Goal: Task Accomplishment & Management: Manage account settings

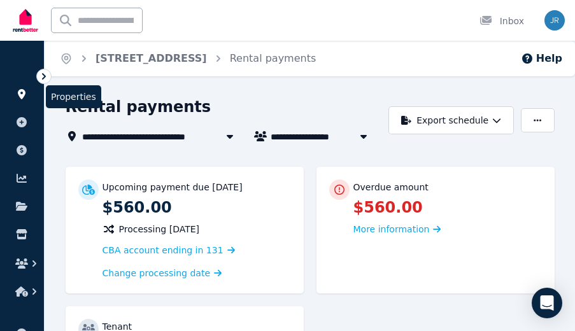
click at [22, 87] on link at bounding box center [22, 94] width 24 height 20
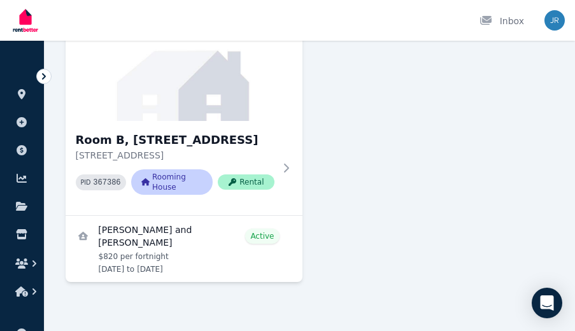
scroll to position [718, 0]
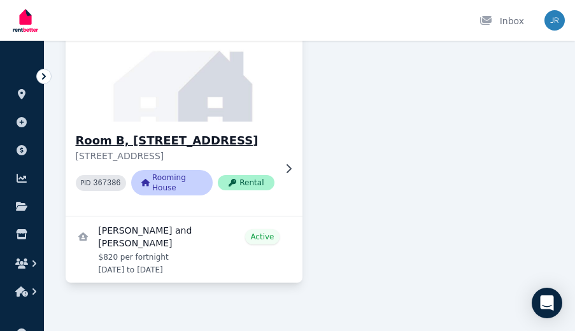
click at [195, 140] on h3 "Room B, [STREET_ADDRESS]" at bounding box center [175, 141] width 199 height 18
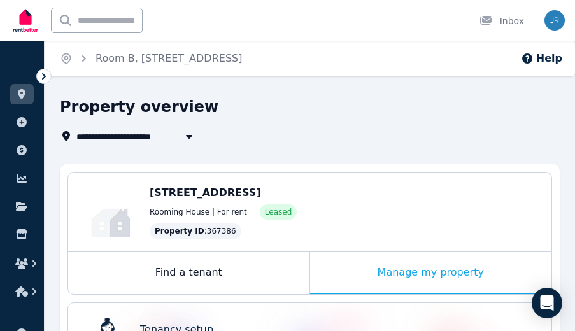
click at [186, 135] on icon "button" at bounding box center [189, 137] width 6 height 4
type input "**********"
click at [355, 134] on div "**********" at bounding box center [306, 136] width 492 height 15
click at [24, 90] on icon at bounding box center [22, 94] width 8 height 10
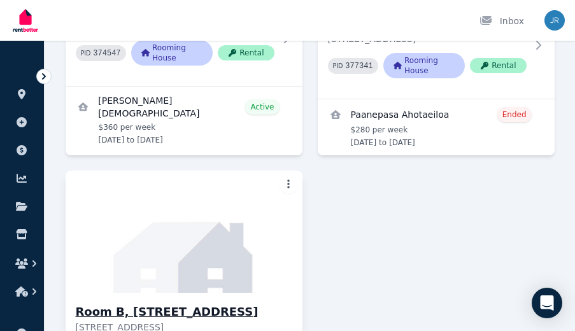
scroll to position [544, 0]
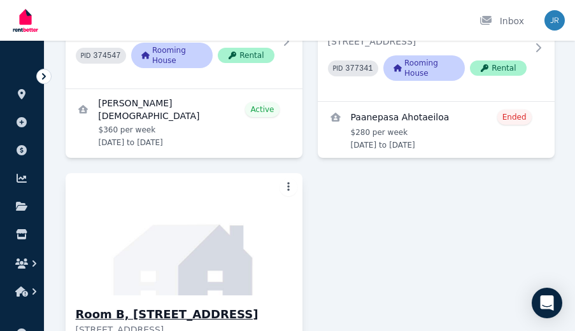
click at [141, 224] on img at bounding box center [183, 234] width 249 height 129
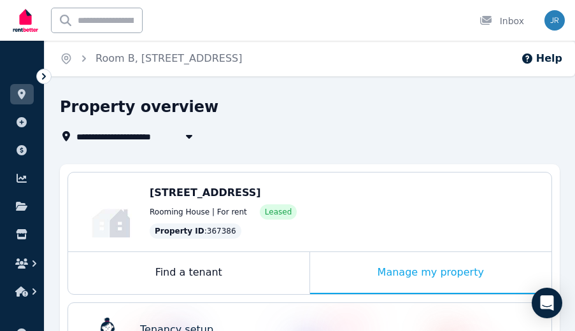
click at [189, 138] on icon "button" at bounding box center [189, 137] width 6 height 4
type input "**********"
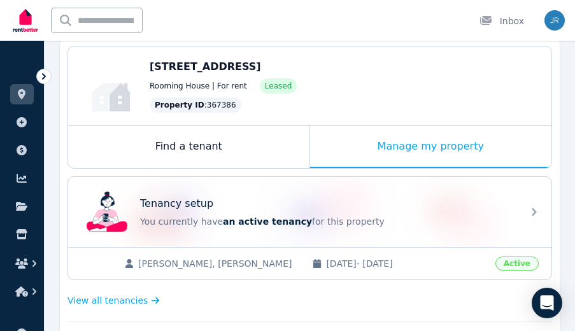
scroll to position [129, 0]
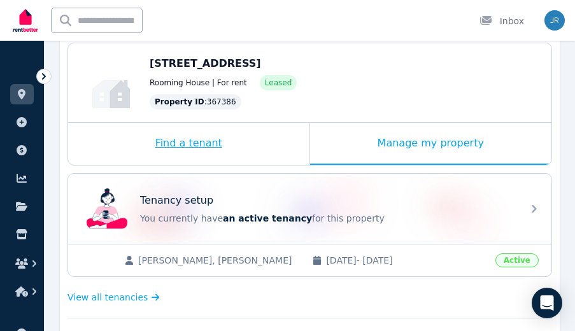
click at [264, 147] on div "Find a tenant" at bounding box center [188, 144] width 241 height 42
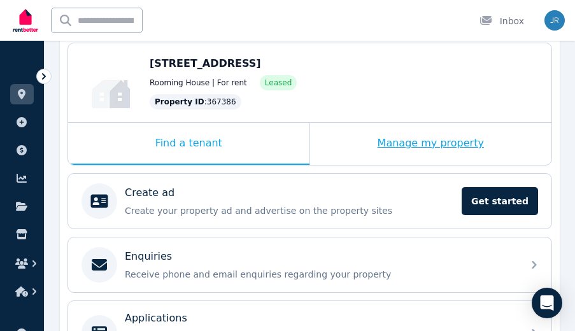
click at [356, 148] on div "Manage my property" at bounding box center [431, 144] width 242 height 42
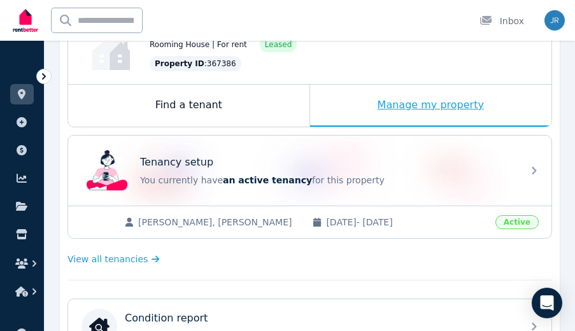
scroll to position [189, 0]
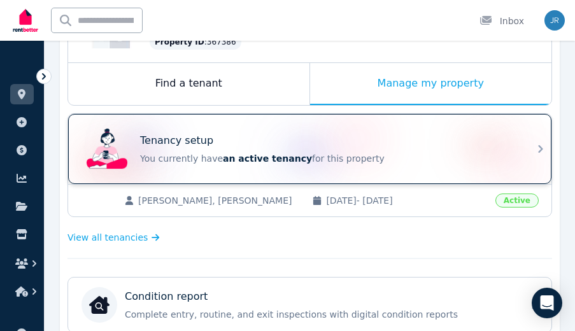
click at [356, 151] on div "Tenancy setup You currently have an active tenancy for this property" at bounding box center [327, 149] width 375 height 32
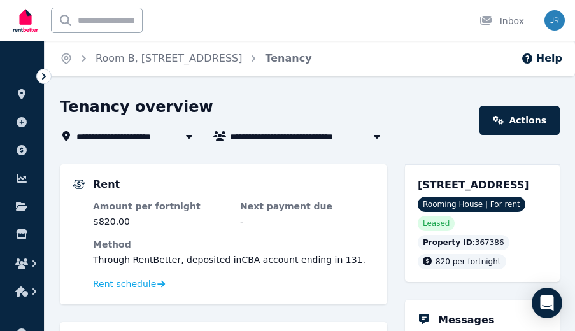
click at [189, 139] on icon at bounding box center [189, 136] width 13 height 10
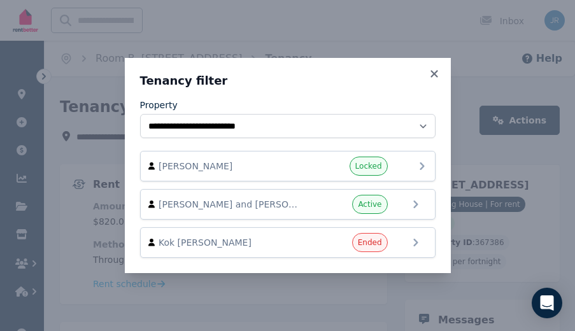
click at [237, 169] on span "[PERSON_NAME]" at bounding box center [230, 166] width 145 height 13
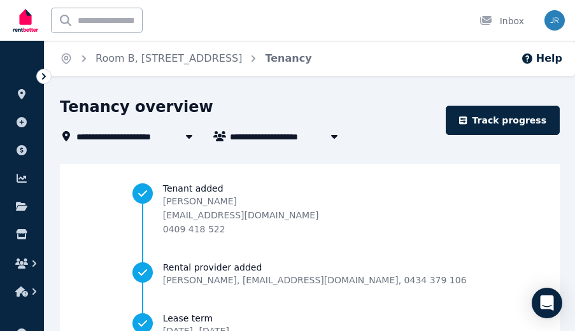
click at [258, 138] on span "[PERSON_NAME]" at bounding box center [278, 136] width 97 height 15
type input "**********"
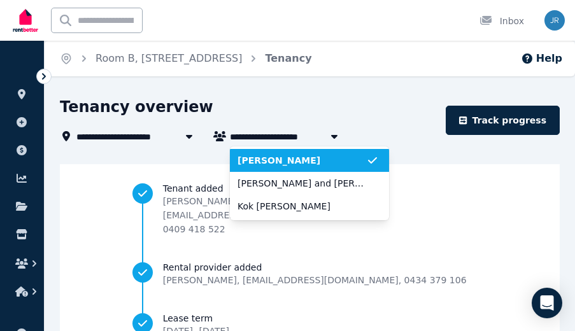
click at [268, 164] on span "[PERSON_NAME]" at bounding box center [301, 160] width 129 height 13
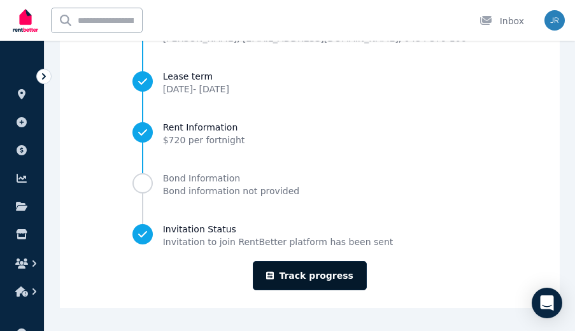
scroll to position [242, 0]
click at [286, 274] on link "Track progress" at bounding box center [310, 275] width 114 height 29
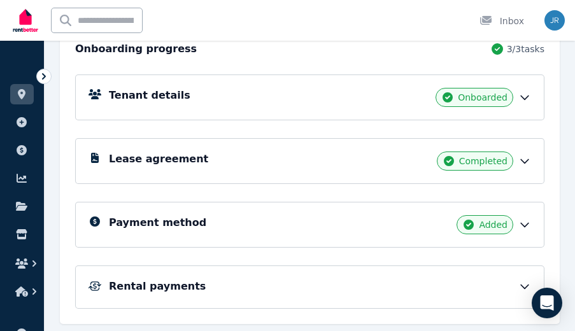
scroll to position [298, 0]
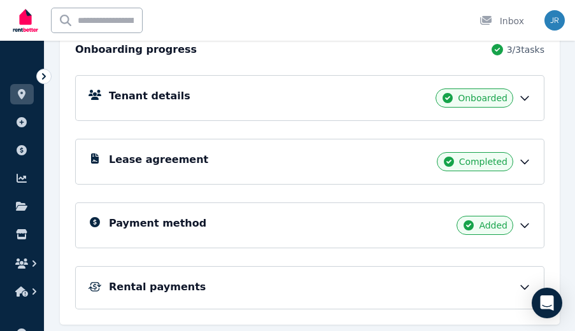
click at [337, 279] on div "Rental payments" at bounding box center [320, 286] width 422 height 15
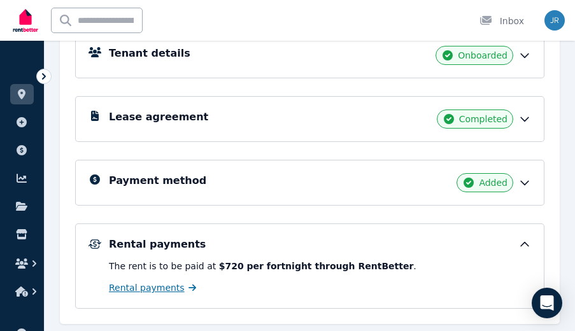
scroll to position [340, 0]
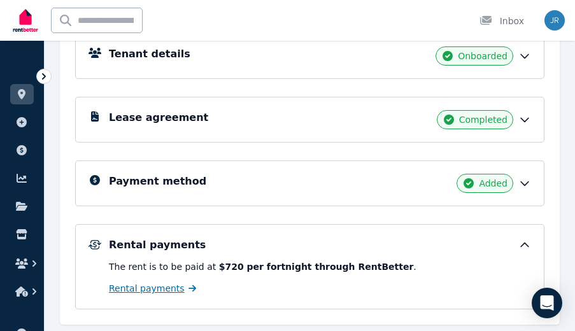
click at [143, 282] on span "Rental payments" at bounding box center [147, 288] width 76 height 13
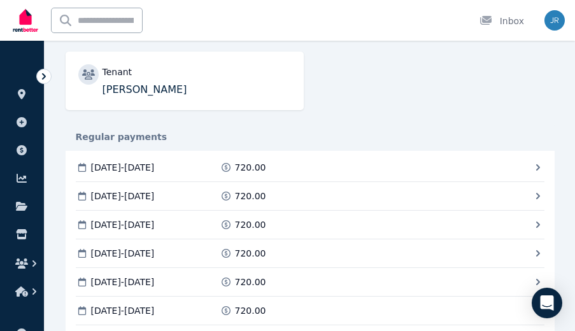
scroll to position [279, 0]
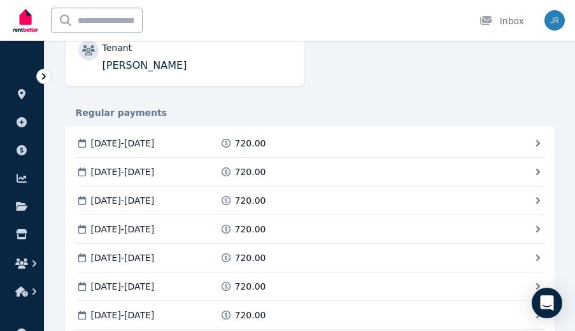
click at [535, 141] on icon at bounding box center [537, 143] width 13 height 13
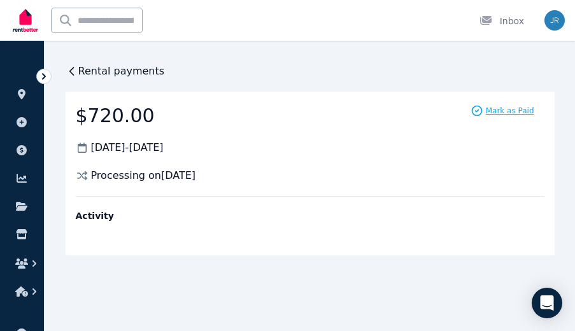
click at [498, 109] on span "Mark as Paid" at bounding box center [510, 111] width 48 height 10
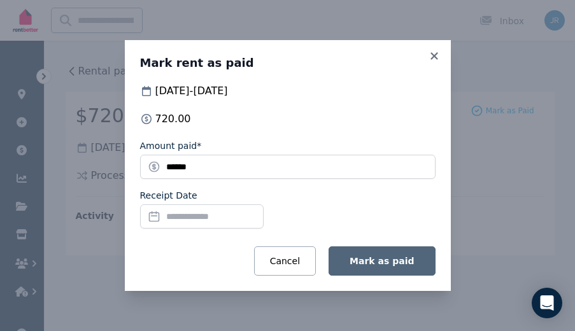
click at [379, 265] on span "Mark as paid" at bounding box center [381, 261] width 64 height 10
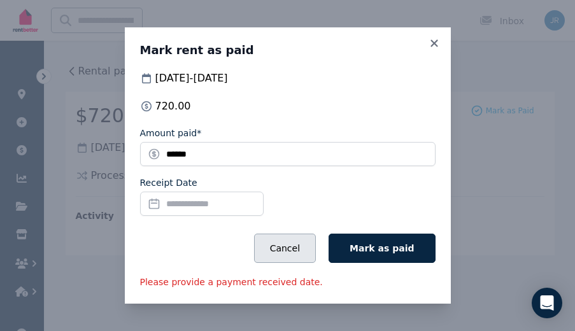
click at [308, 248] on button "Cancel" at bounding box center [285, 248] width 62 height 29
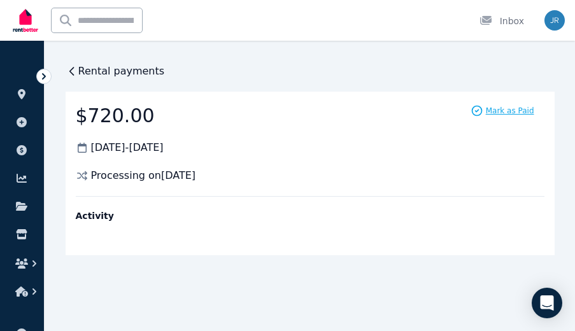
click at [503, 110] on span "Mark as Paid" at bounding box center [510, 111] width 48 height 10
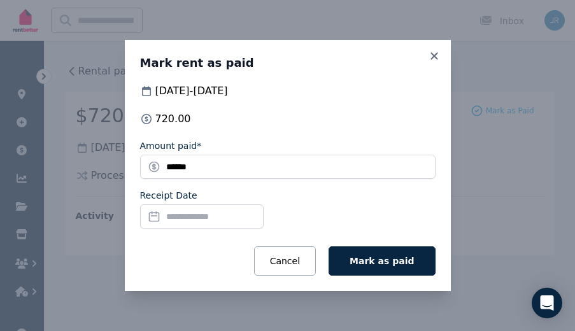
click at [237, 217] on input "Receipt Date" at bounding box center [201, 216] width 123 height 24
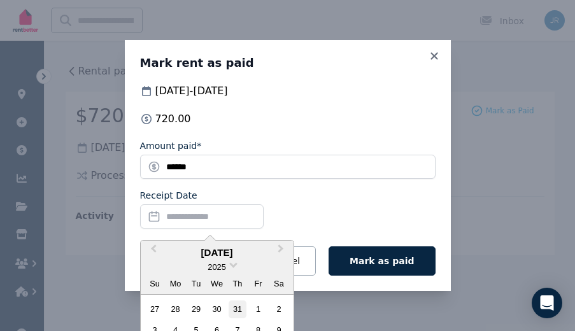
click at [235, 306] on div "31" at bounding box center [236, 308] width 17 height 17
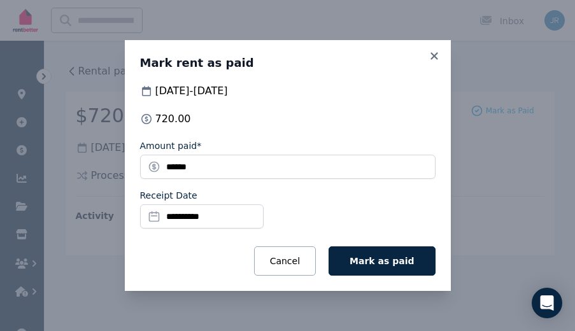
click at [185, 215] on input "**********" at bounding box center [201, 216] width 123 height 24
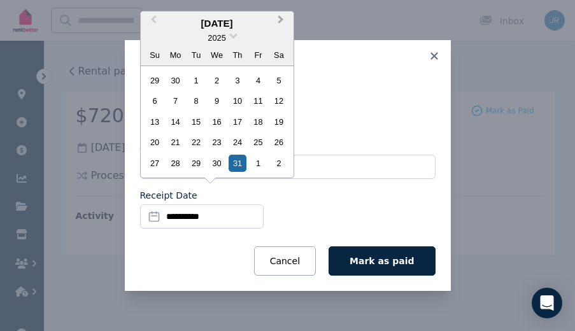
click at [279, 27] on button "Next Month" at bounding box center [282, 23] width 20 height 20
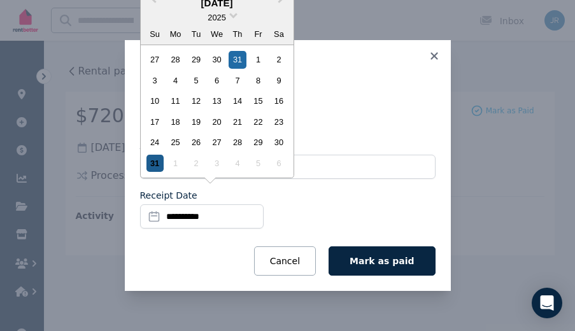
click at [155, 160] on div "31" at bounding box center [154, 163] width 17 height 17
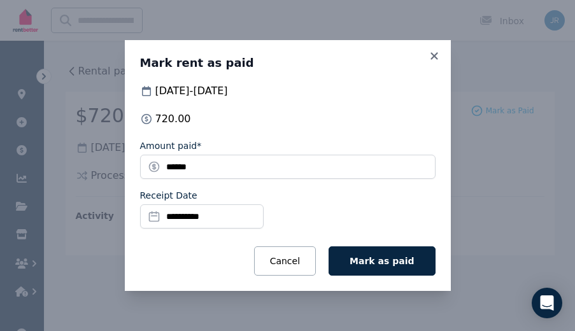
click at [333, 205] on div "**********" at bounding box center [287, 211] width 295 height 45
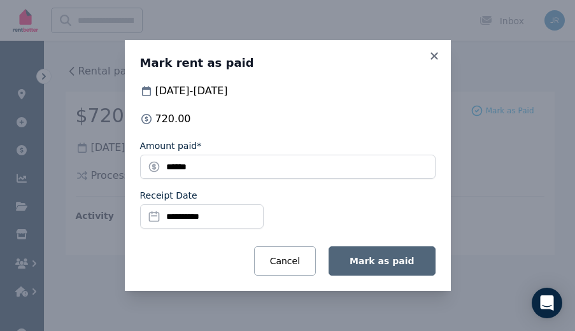
click at [388, 258] on span "Mark as paid" at bounding box center [381, 261] width 64 height 10
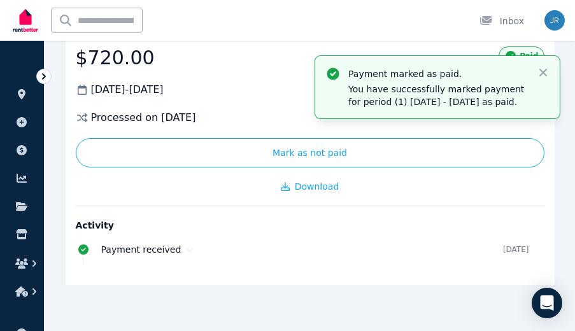
scroll to position [58, 0]
click at [538, 74] on icon "button" at bounding box center [543, 72] width 13 height 13
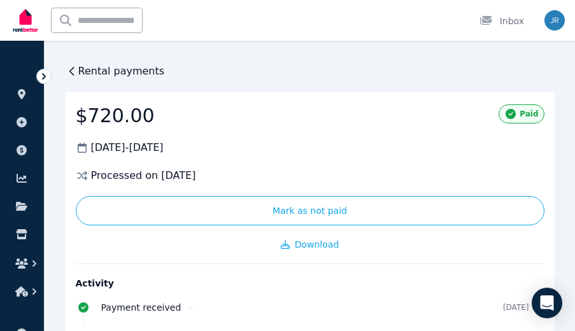
scroll to position [0, 0]
click at [86, 71] on span "Rental payments" at bounding box center [121, 71] width 87 height 15
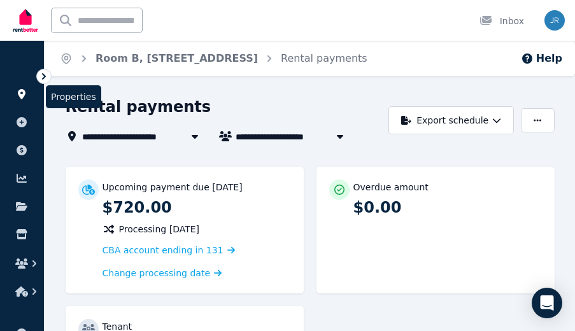
click at [23, 96] on icon at bounding box center [22, 94] width 8 height 10
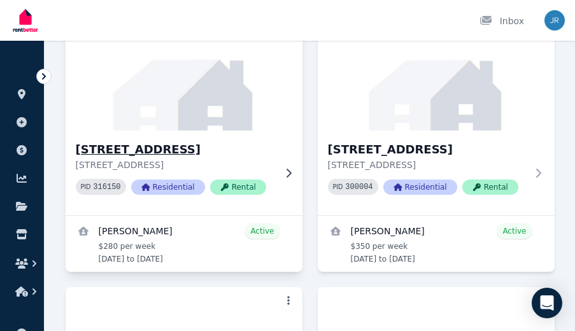
scroll to position [137, 0]
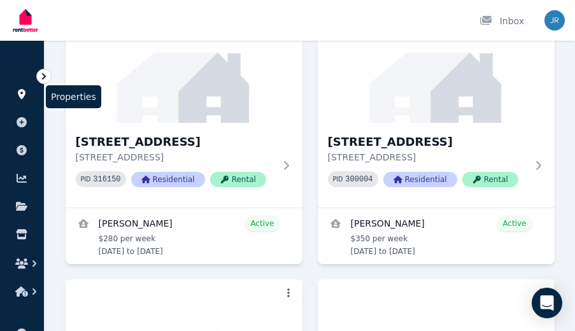
click at [20, 90] on icon at bounding box center [22, 94] width 8 height 10
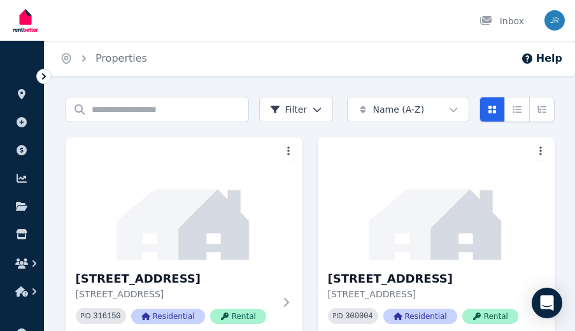
scroll to position [0, 0]
click at [22, 94] on icon at bounding box center [21, 94] width 13 height 10
click at [115, 18] on div "Inbox" at bounding box center [268, 20] width 516 height 41
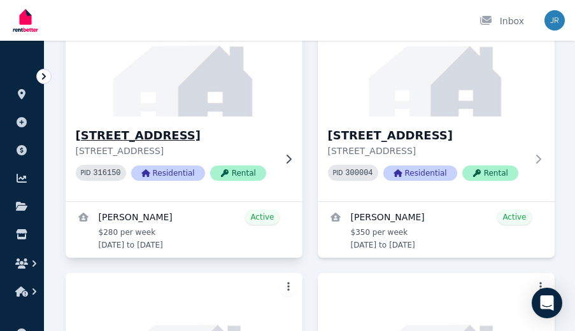
scroll to position [174, 0]
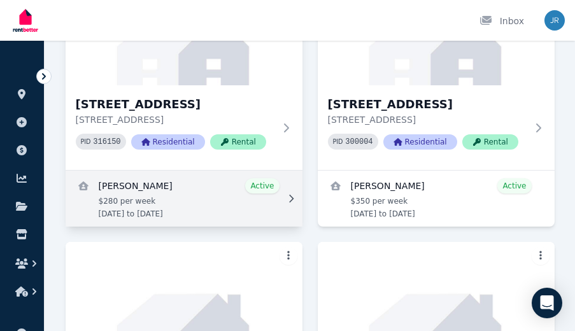
click at [160, 188] on link "View details for Sanjeev Gurumurthi" at bounding box center [184, 199] width 237 height 56
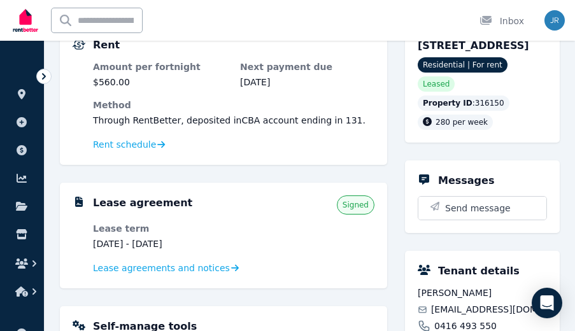
scroll to position [119, 0]
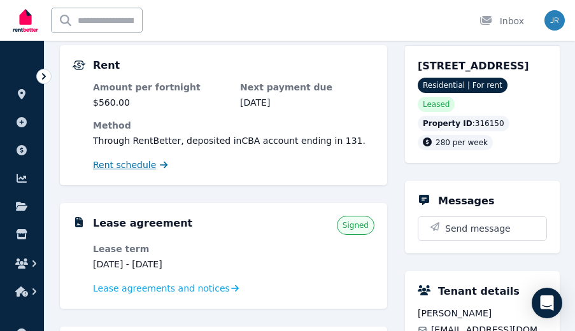
click at [137, 165] on span "Rent schedule" at bounding box center [124, 164] width 63 height 13
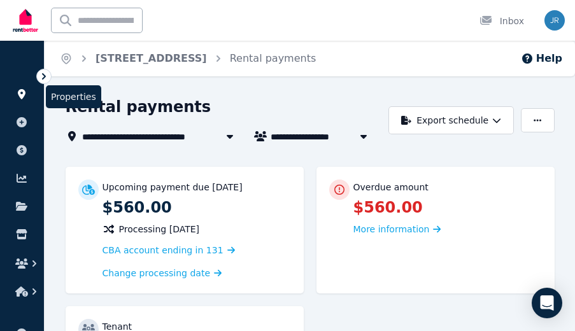
click at [22, 94] on icon at bounding box center [22, 94] width 8 height 10
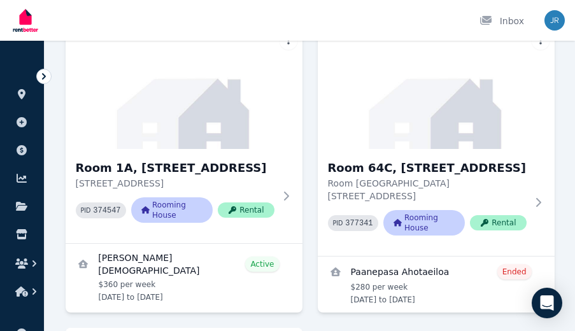
scroll to position [405, 0]
